Goal: Navigation & Orientation: Find specific page/section

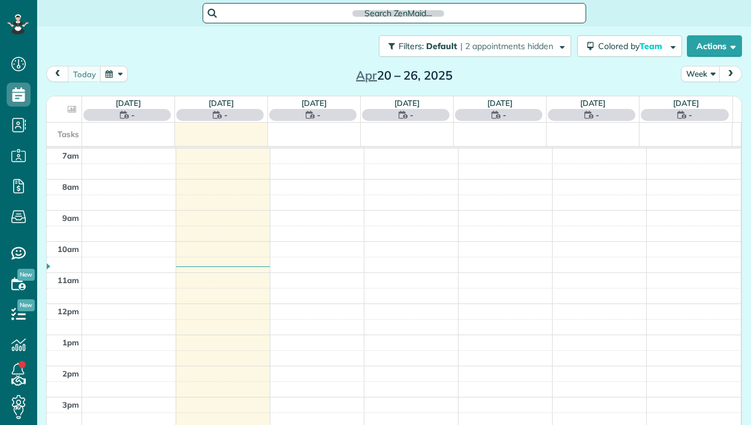
scroll to position [5, 5]
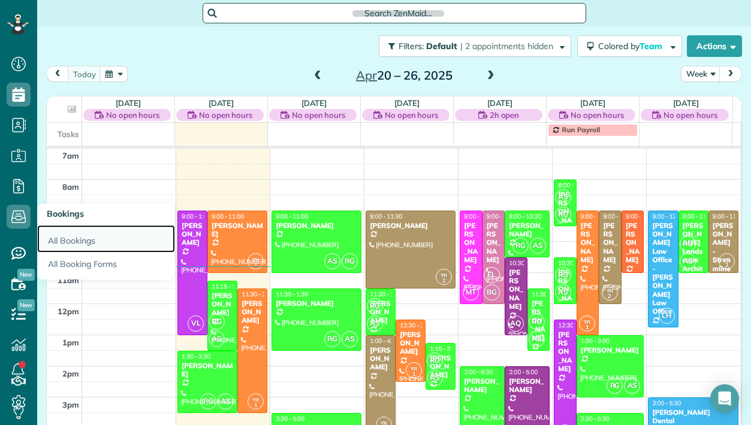
click at [81, 240] on link "All Bookings" at bounding box center [106, 239] width 138 height 28
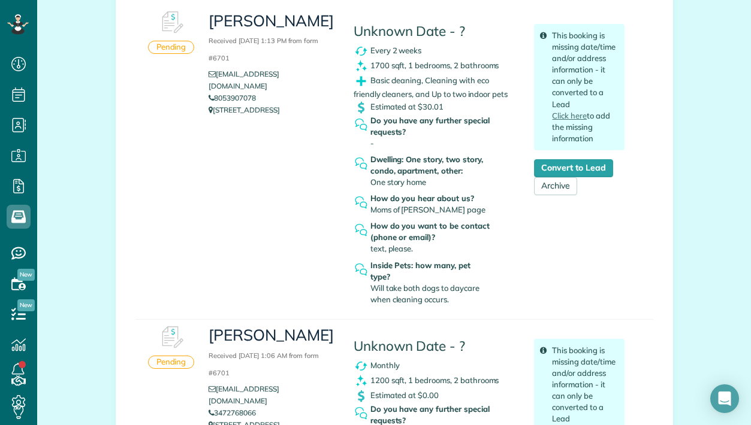
scroll to position [223, 0]
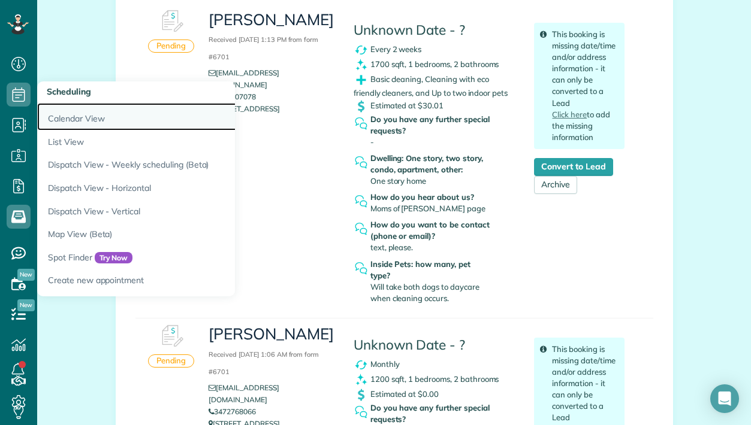
click at [89, 116] on link "Calendar View" at bounding box center [187, 117] width 300 height 28
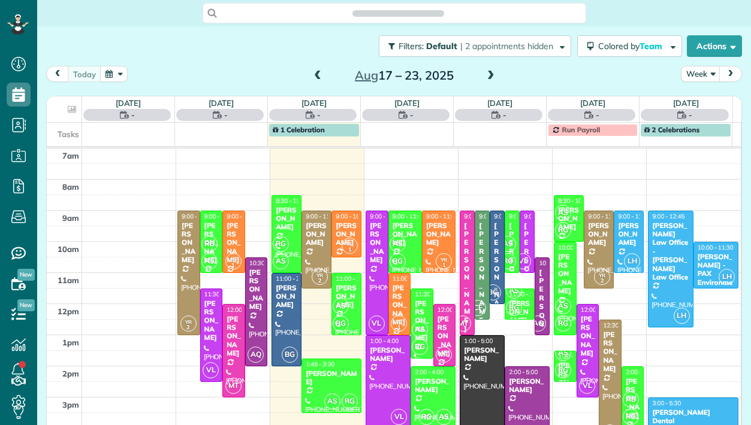
scroll to position [5, 5]
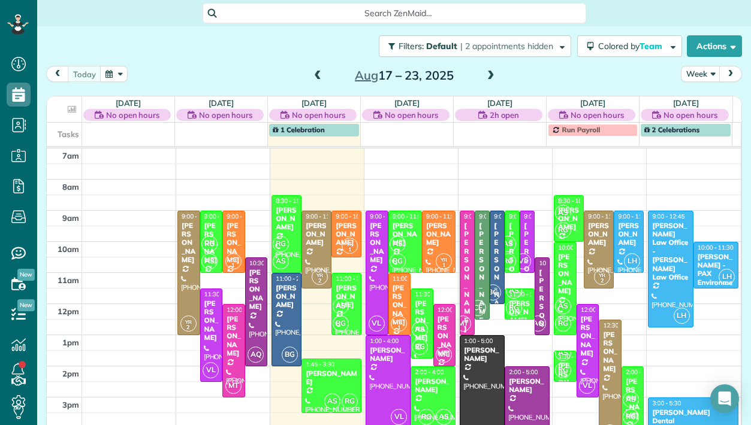
click at [487, 78] on span at bounding box center [490, 76] width 13 height 11
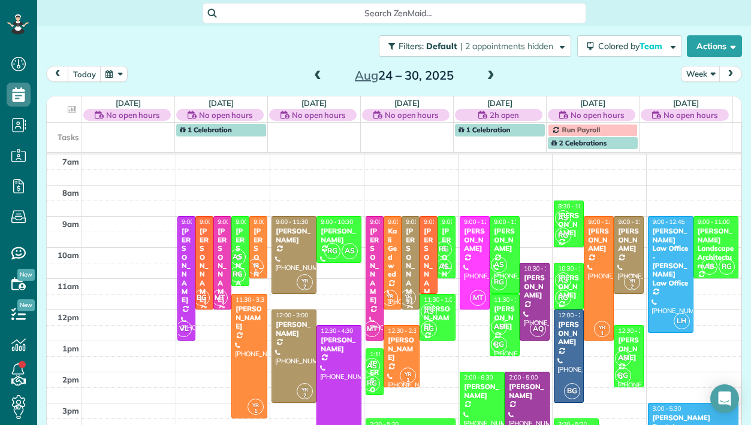
click at [487, 78] on span at bounding box center [490, 76] width 13 height 11
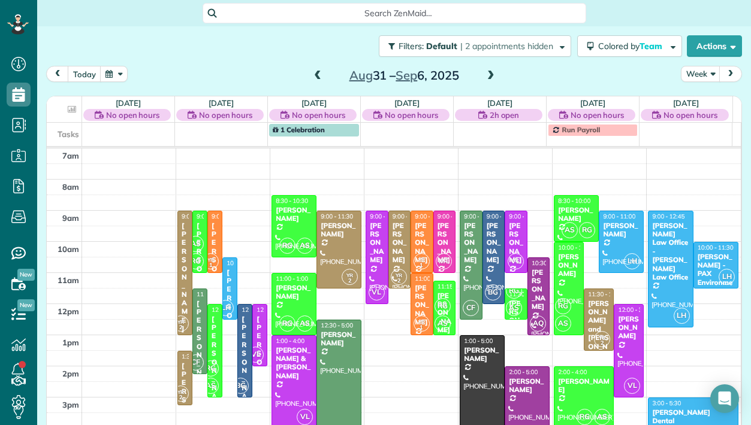
click at [487, 78] on span at bounding box center [490, 76] width 13 height 11
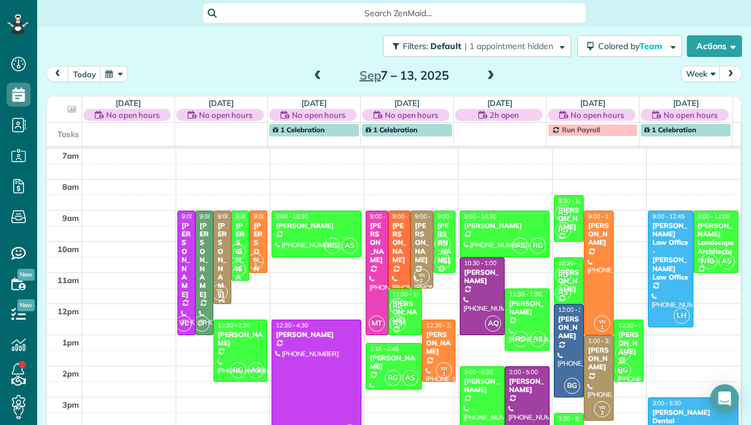
click at [487, 78] on span at bounding box center [490, 76] width 13 height 11
